Goal: Browse casually: Explore the website without a specific task or goal

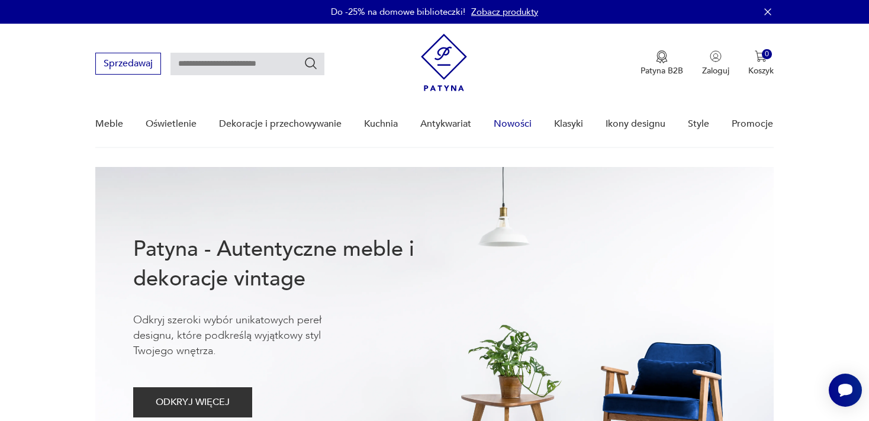
click at [507, 122] on link "Nowości" at bounding box center [513, 124] width 38 height 46
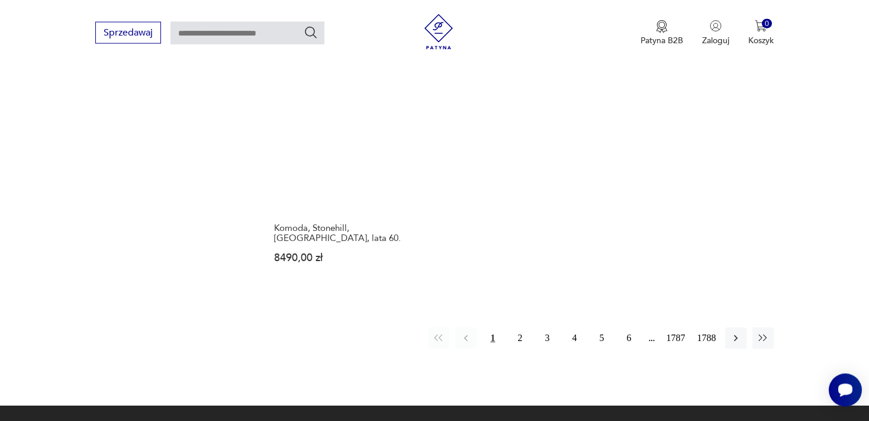
scroll to position [1627, 0]
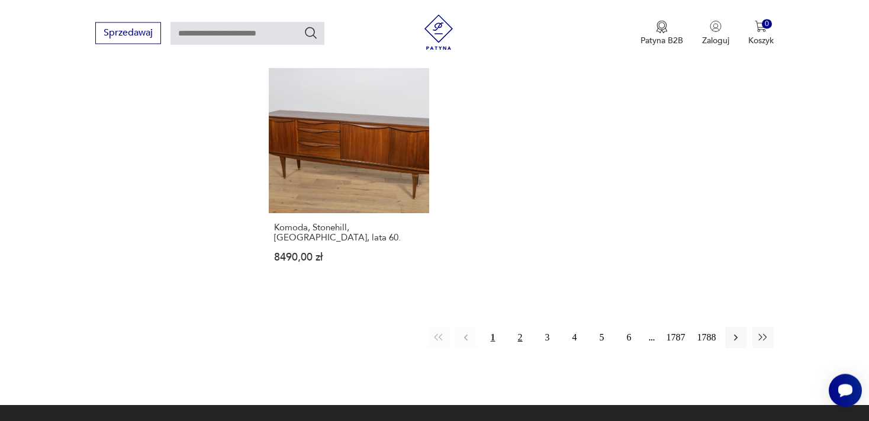
click at [518, 327] on button "2" at bounding box center [520, 337] width 21 height 21
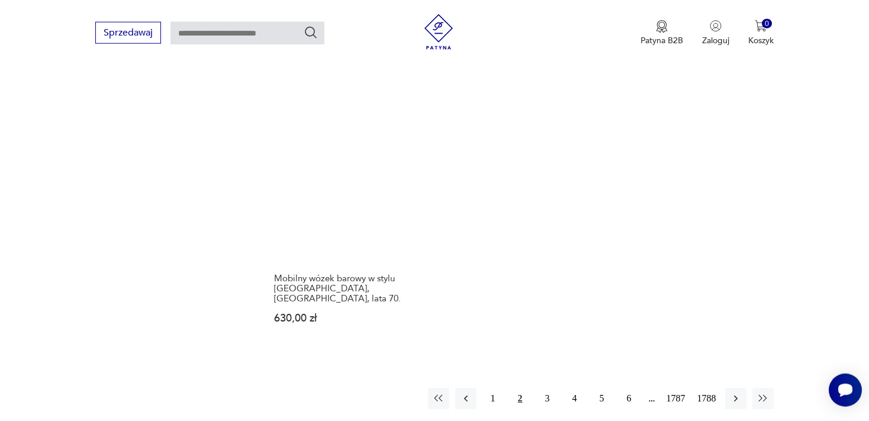
scroll to position [1612, 0]
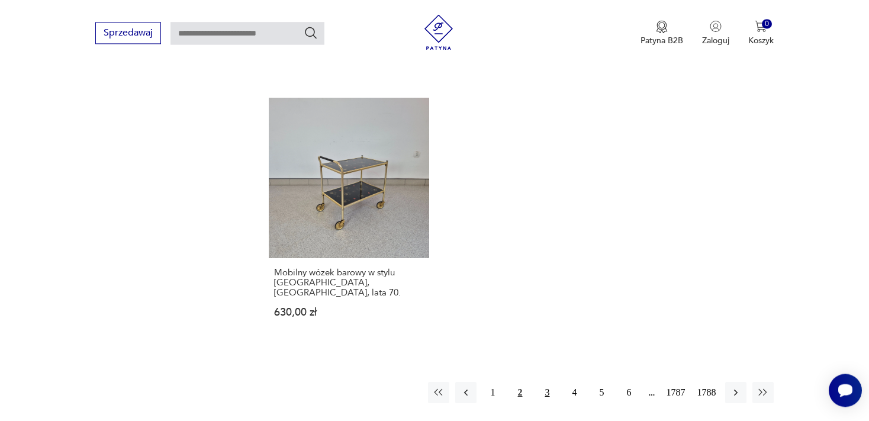
click at [545, 382] on button "3" at bounding box center [547, 392] width 21 height 21
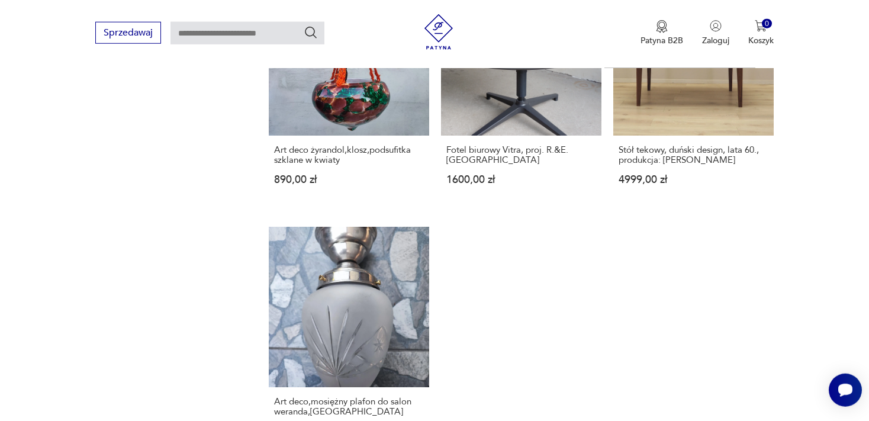
scroll to position [1459, 0]
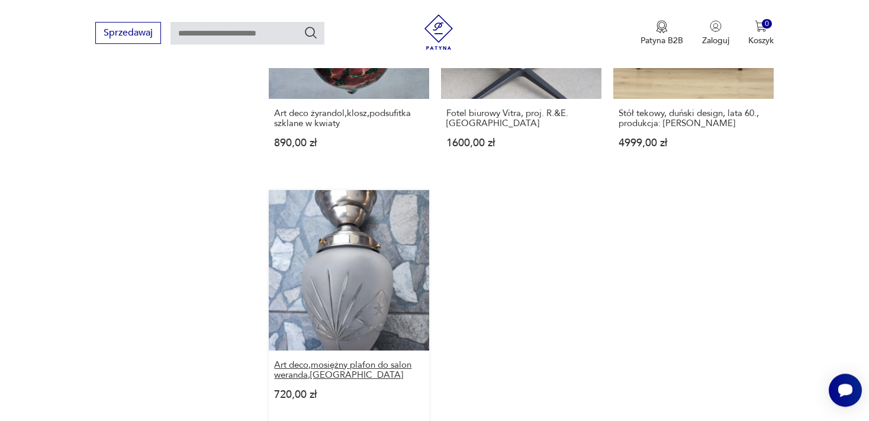
click at [324, 360] on h3 "Art deco,mosiężny plafon do salon weranda,[GEOGRAPHIC_DATA]" at bounding box center [349, 370] width 150 height 20
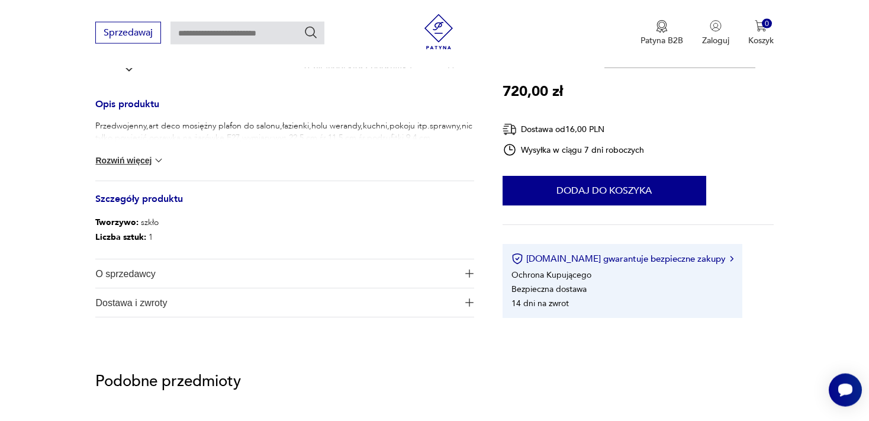
scroll to position [458, 0]
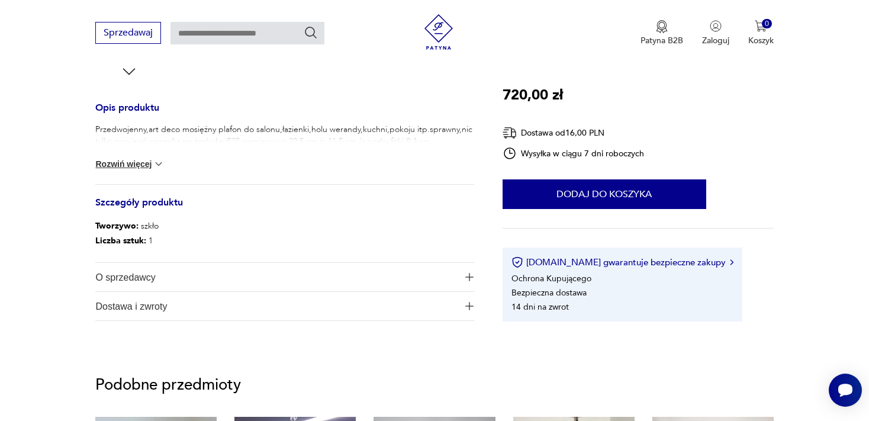
click at [141, 163] on button "Rozwiń więcej" at bounding box center [129, 164] width 69 height 12
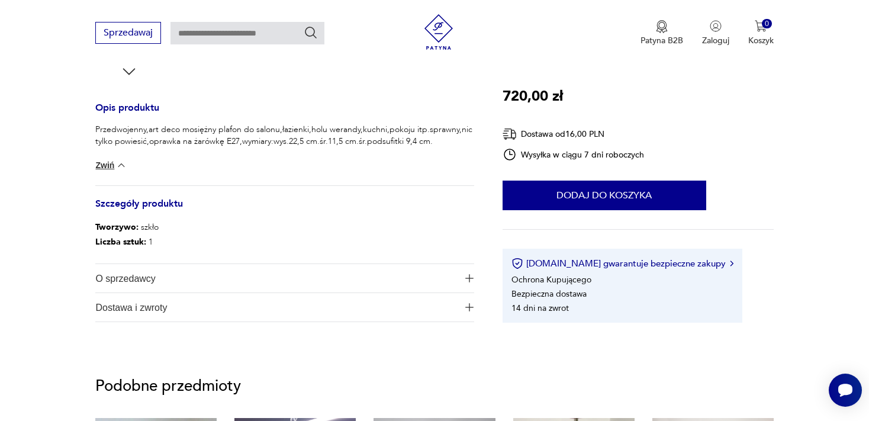
click at [148, 278] on span "O sprzedawcy" at bounding box center [276, 278] width 362 height 28
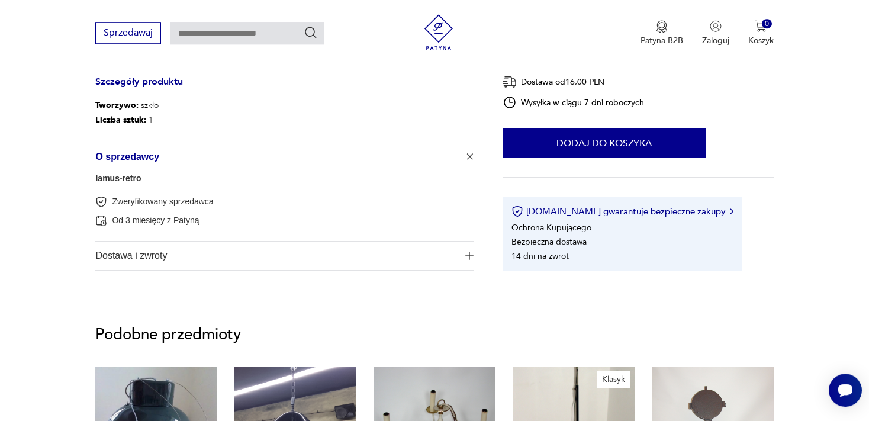
scroll to position [583, 0]
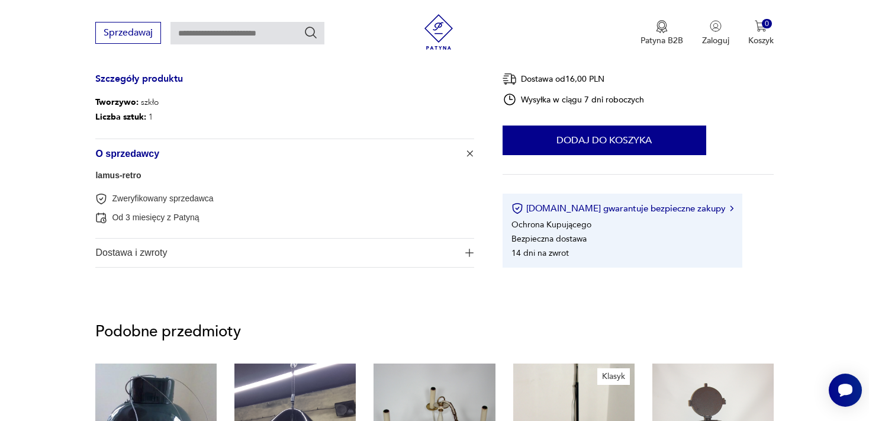
click at [108, 174] on link "lamus-retro" at bounding box center [118, 175] width 46 height 9
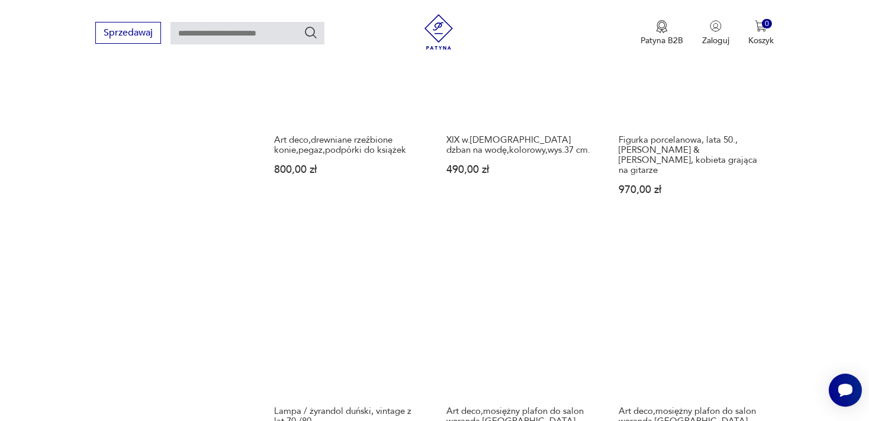
scroll to position [1230, 0]
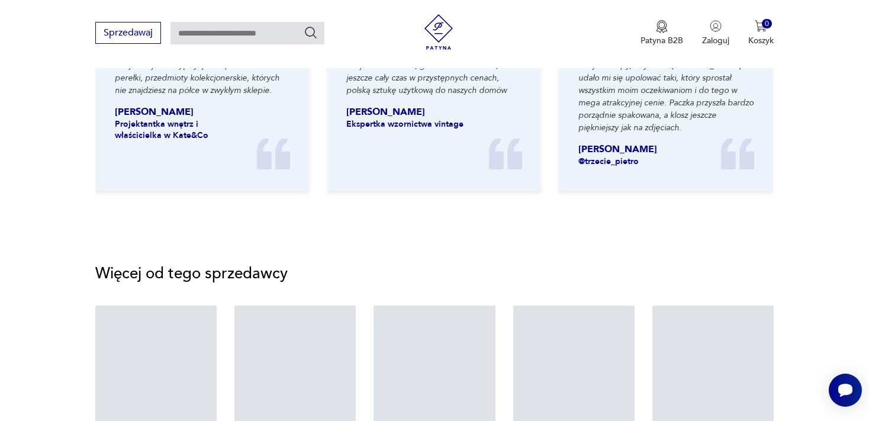
scroll to position [583, 0]
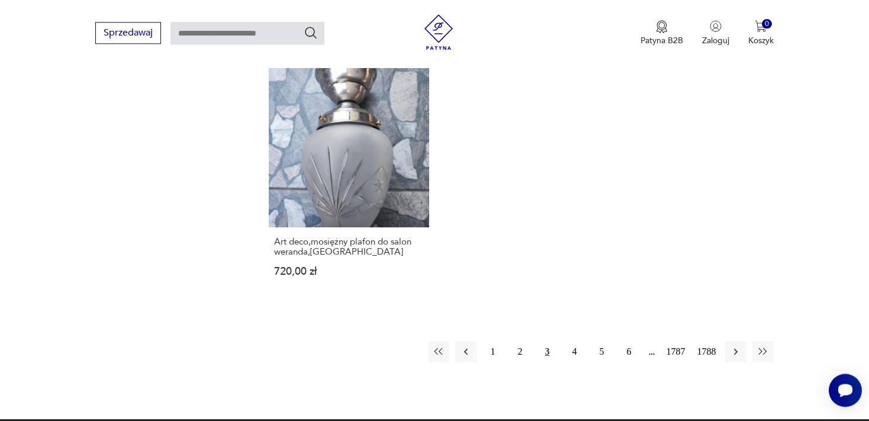
scroll to position [1585, 0]
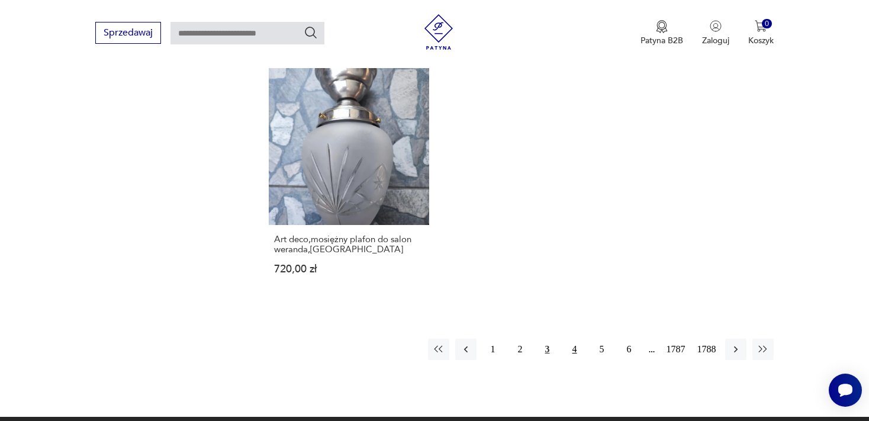
click at [575, 339] on button "4" at bounding box center [574, 349] width 21 height 21
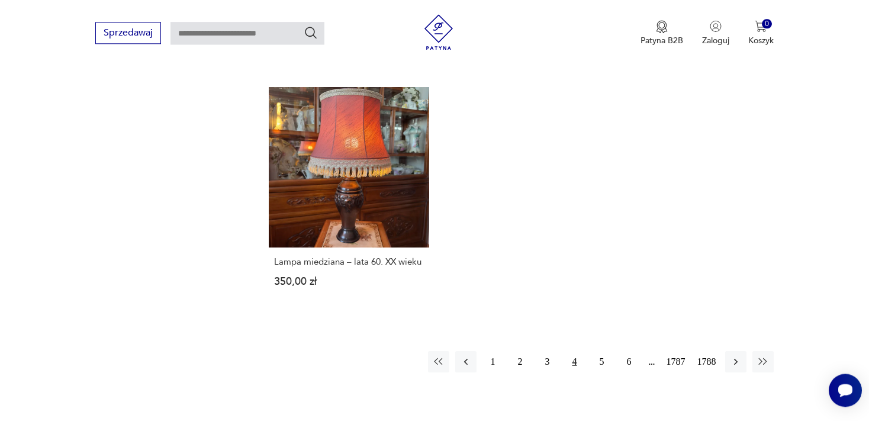
scroll to position [1549, 0]
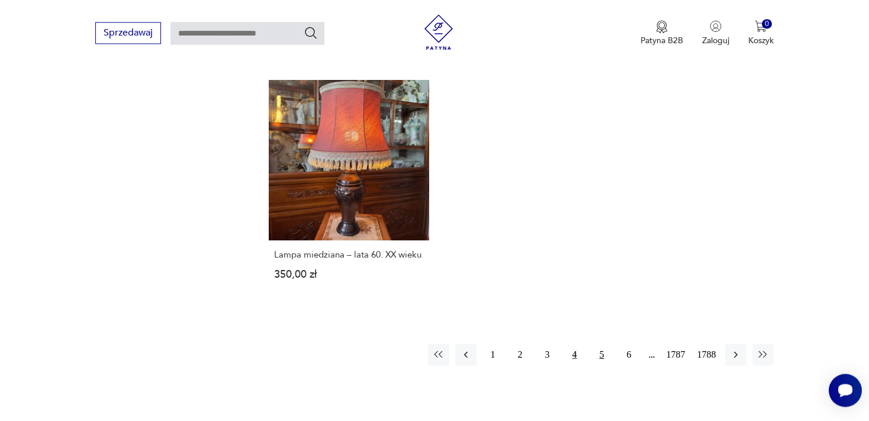
click at [600, 344] on button "5" at bounding box center [602, 354] width 21 height 21
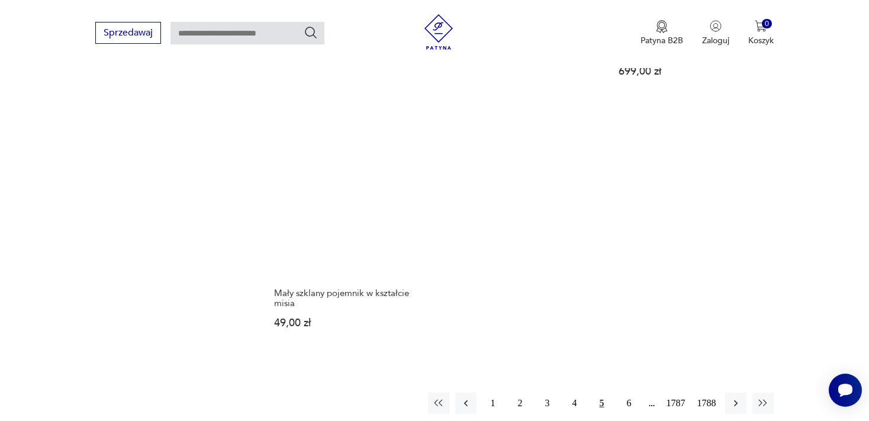
scroll to position [1529, 0]
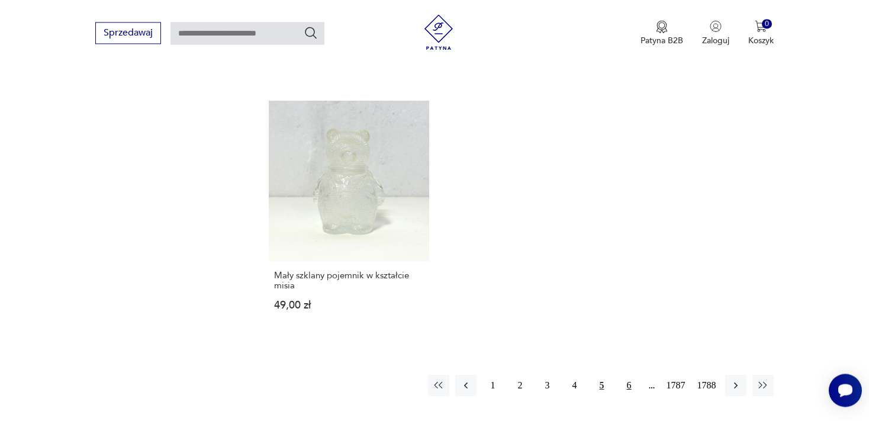
click at [629, 375] on button "6" at bounding box center [629, 385] width 21 height 21
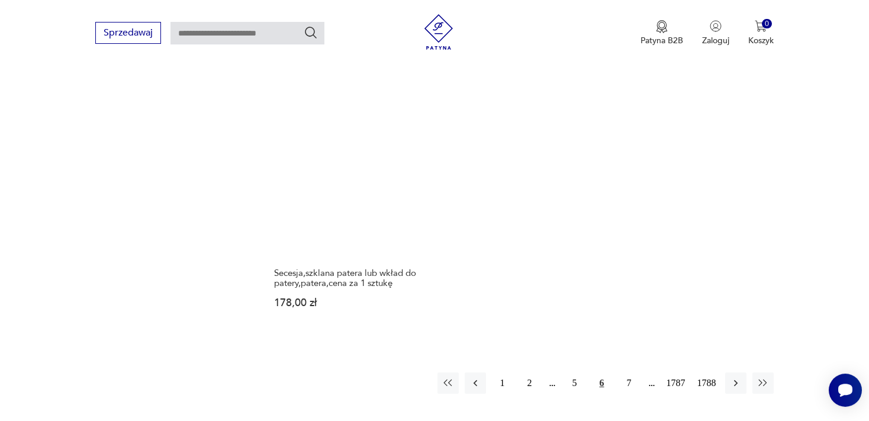
scroll to position [1571, 0]
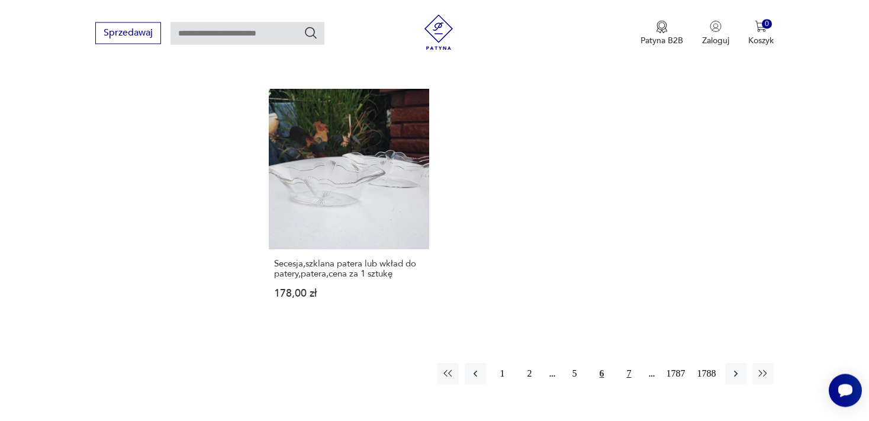
click at [627, 363] on button "7" at bounding box center [629, 373] width 21 height 21
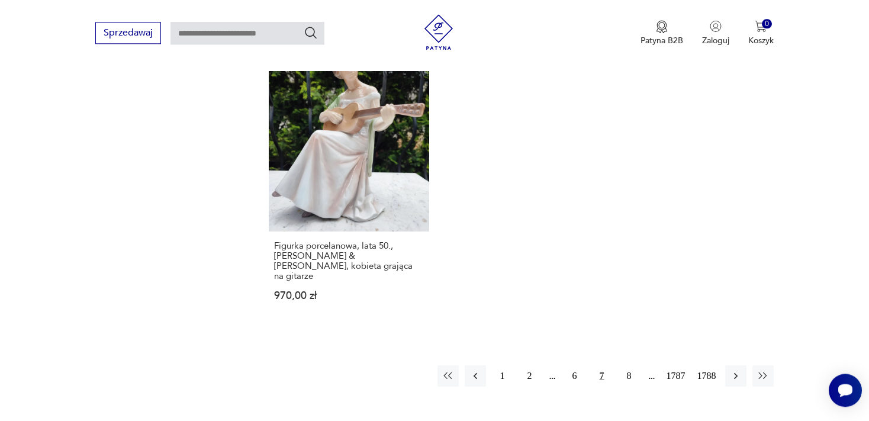
scroll to position [1591, 0]
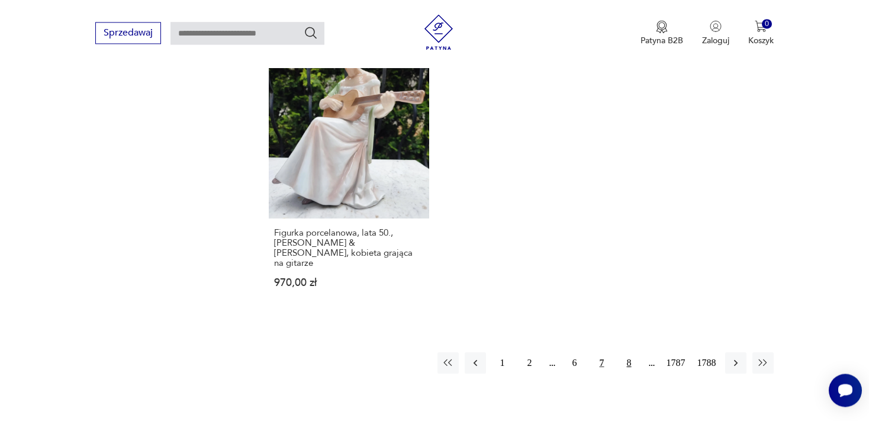
click at [628, 352] on button "8" at bounding box center [629, 362] width 21 height 21
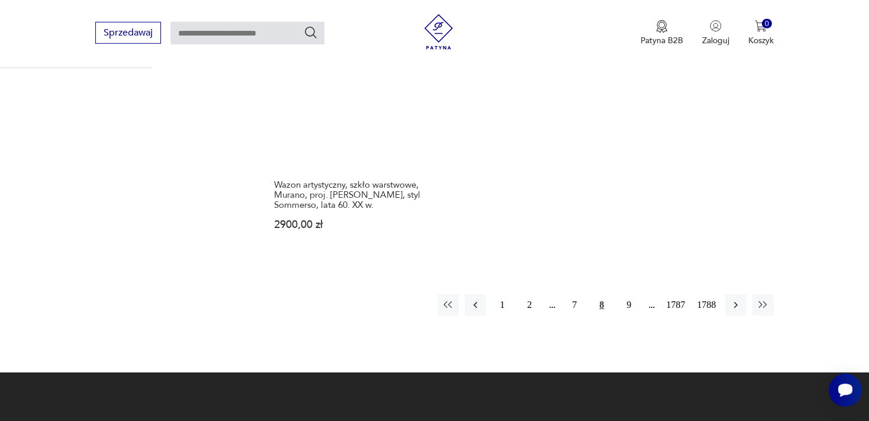
scroll to position [1685, 0]
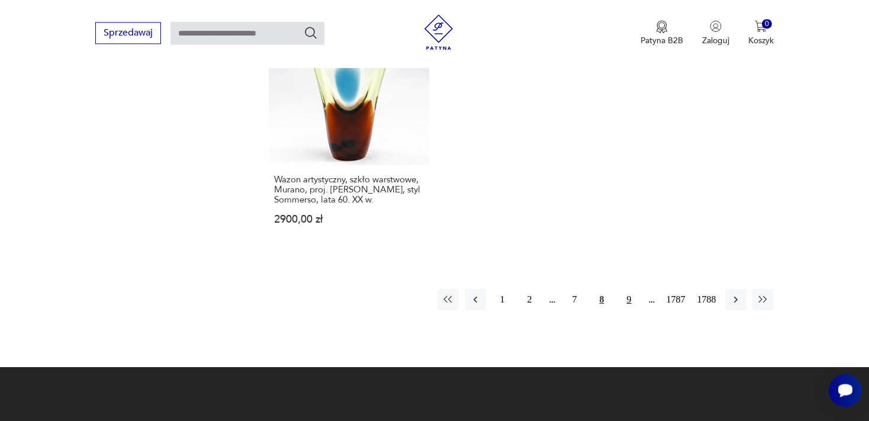
click at [629, 289] on button "9" at bounding box center [629, 299] width 21 height 21
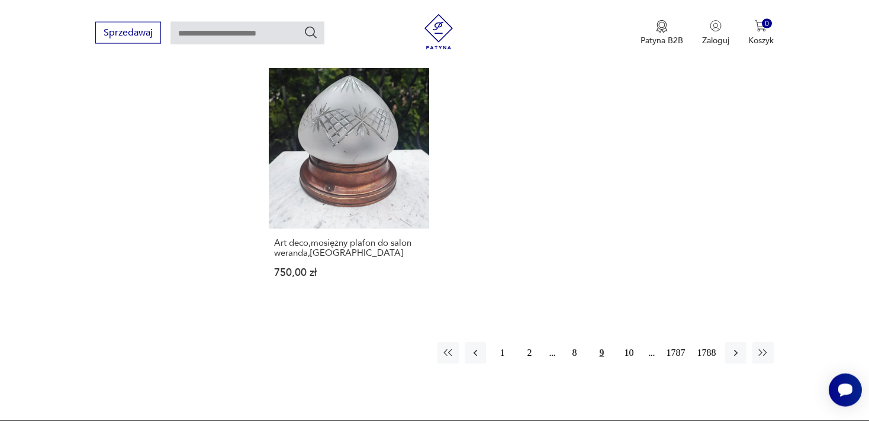
scroll to position [1612, 0]
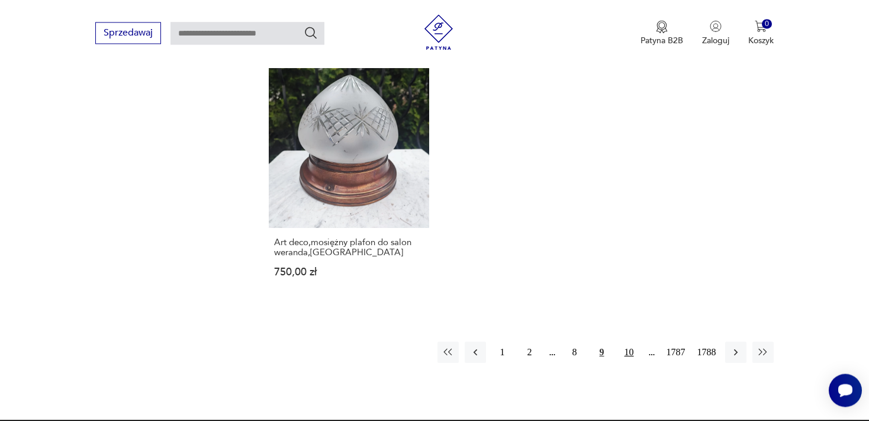
click at [631, 342] on button "10" at bounding box center [629, 352] width 21 height 21
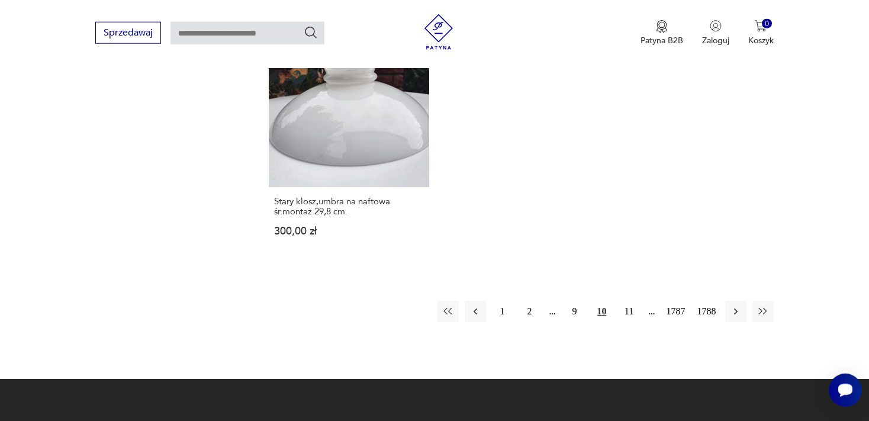
scroll to position [1623, 0]
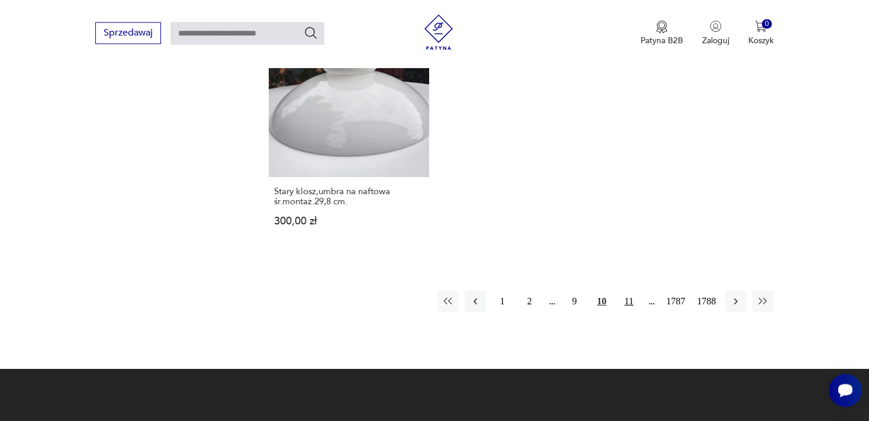
click at [628, 291] on button "11" at bounding box center [629, 301] width 21 height 21
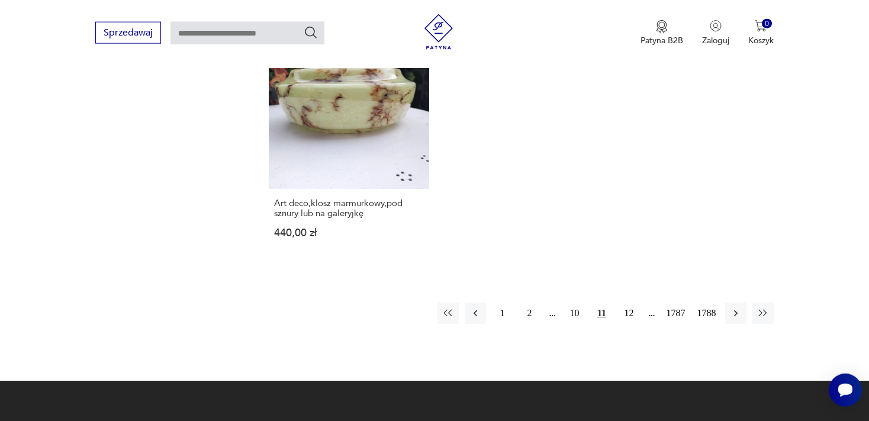
scroll to position [1612, 0]
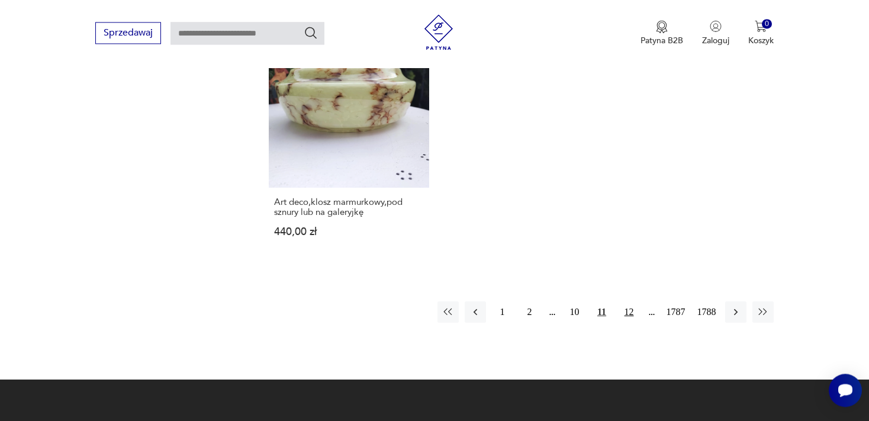
click at [628, 312] on button "12" at bounding box center [629, 311] width 21 height 21
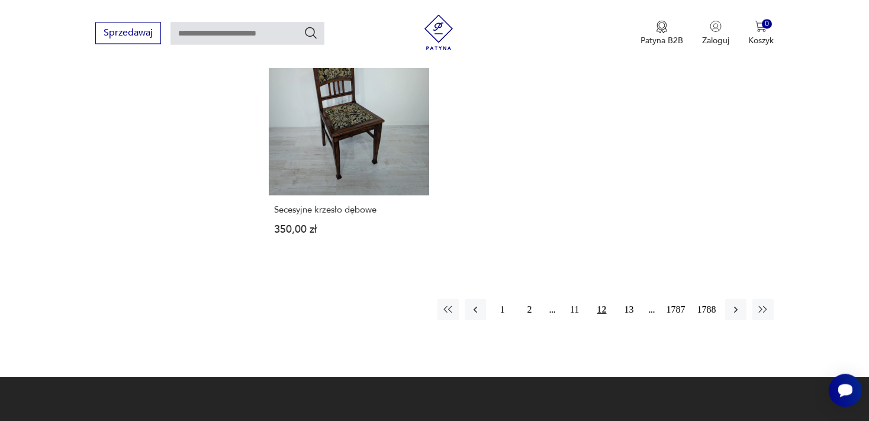
scroll to position [1602, 0]
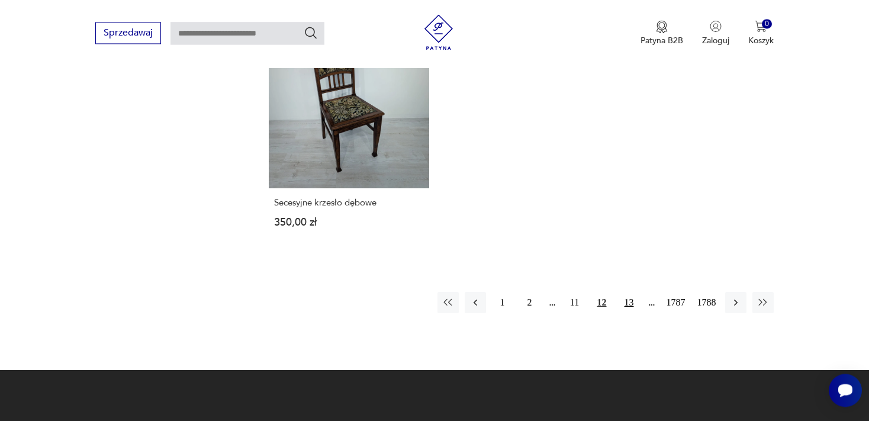
click at [629, 299] on button "13" at bounding box center [629, 302] width 21 height 21
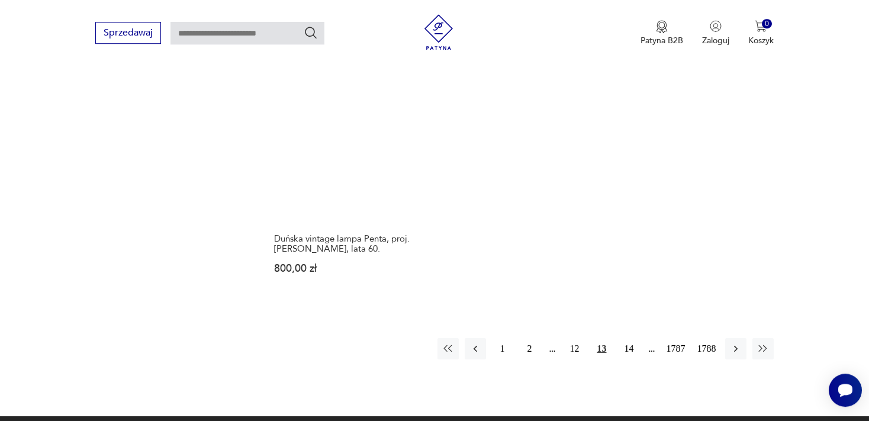
scroll to position [1591, 0]
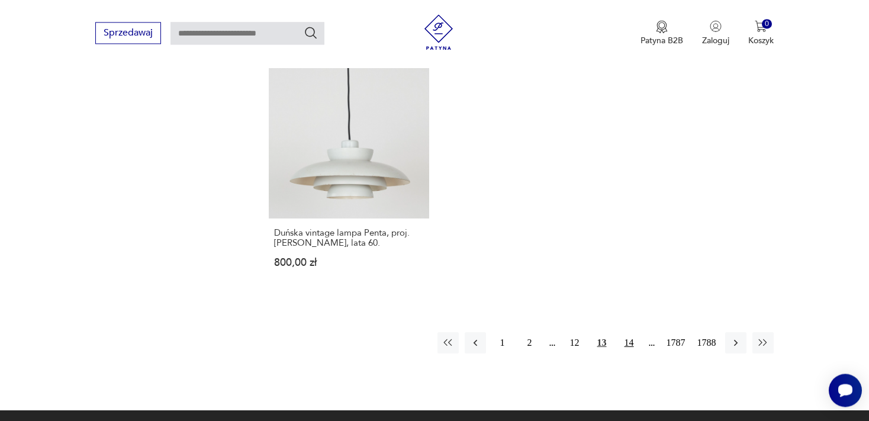
click at [629, 332] on button "14" at bounding box center [629, 342] width 21 height 21
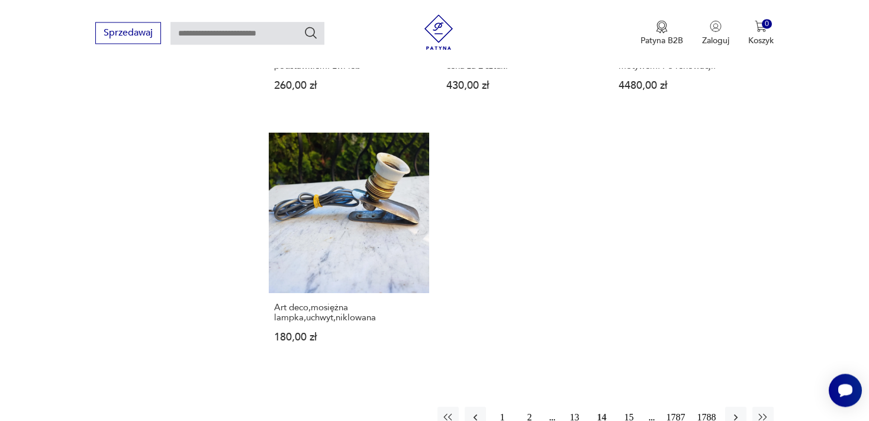
scroll to position [1519, 0]
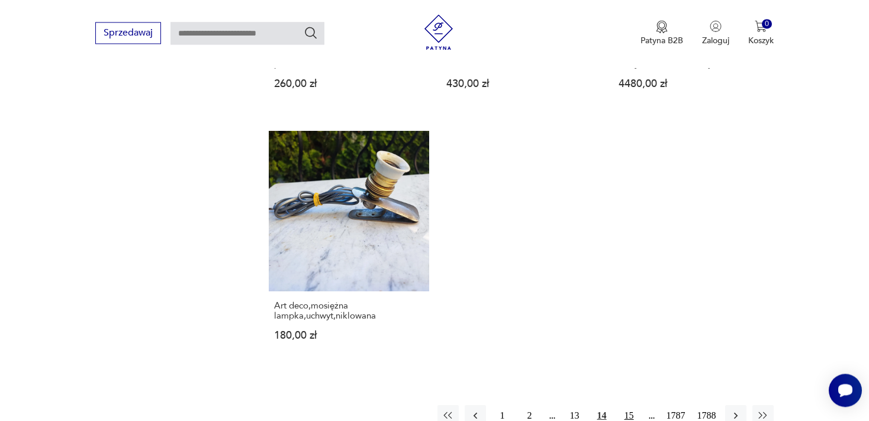
click at [631, 407] on button "15" at bounding box center [629, 415] width 21 height 21
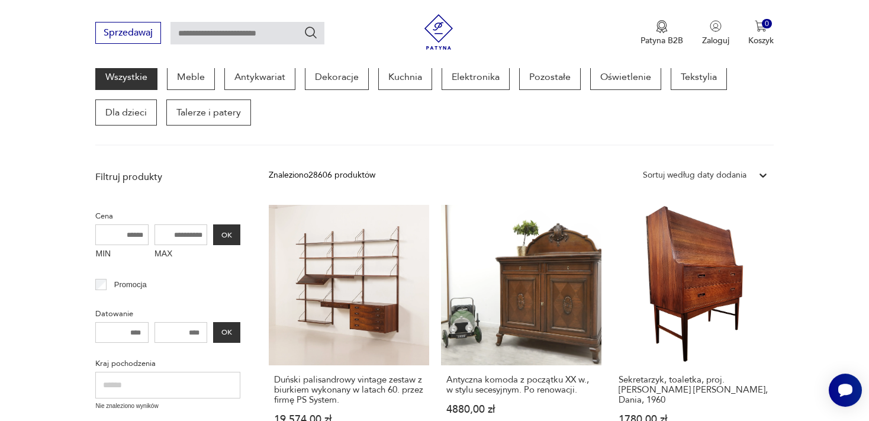
scroll to position [128, 0]
